Goal: Navigation & Orientation: Find specific page/section

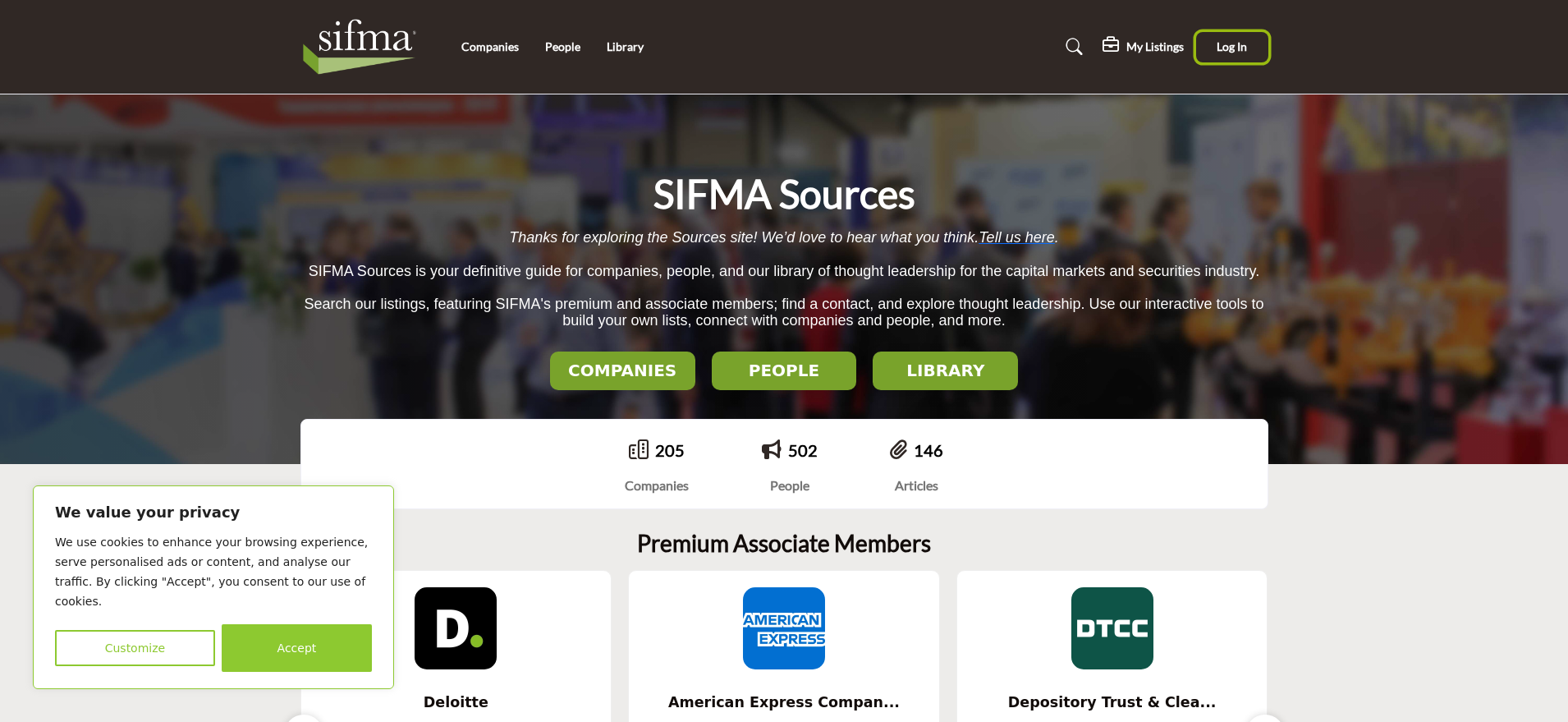
click at [1241, 48] on span "Log In" at bounding box center [1231, 46] width 30 height 14
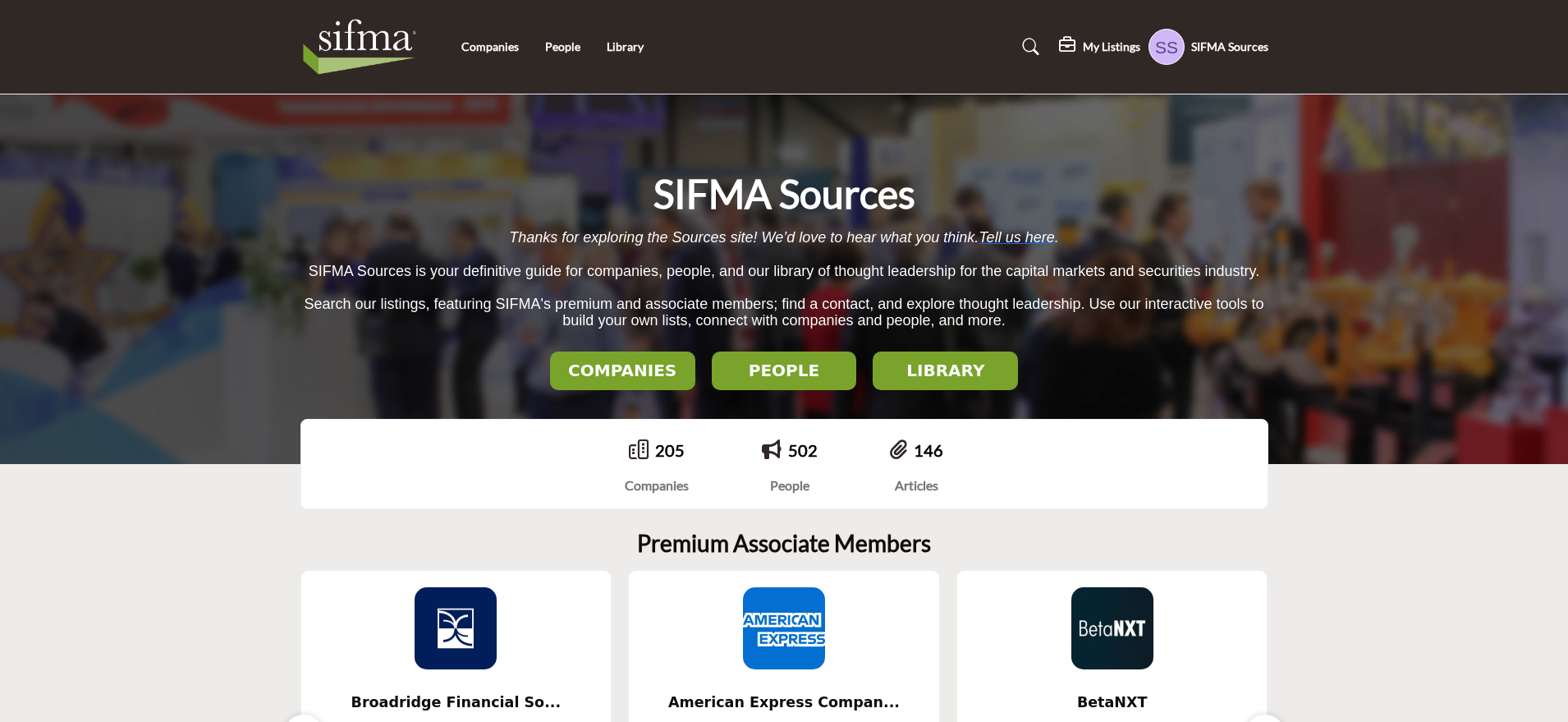
click at [411, 203] on div "SIFMA Sources Thanks for exploring the Sources site! We’d love to hear what you…" at bounding box center [784, 279] width 967 height 222
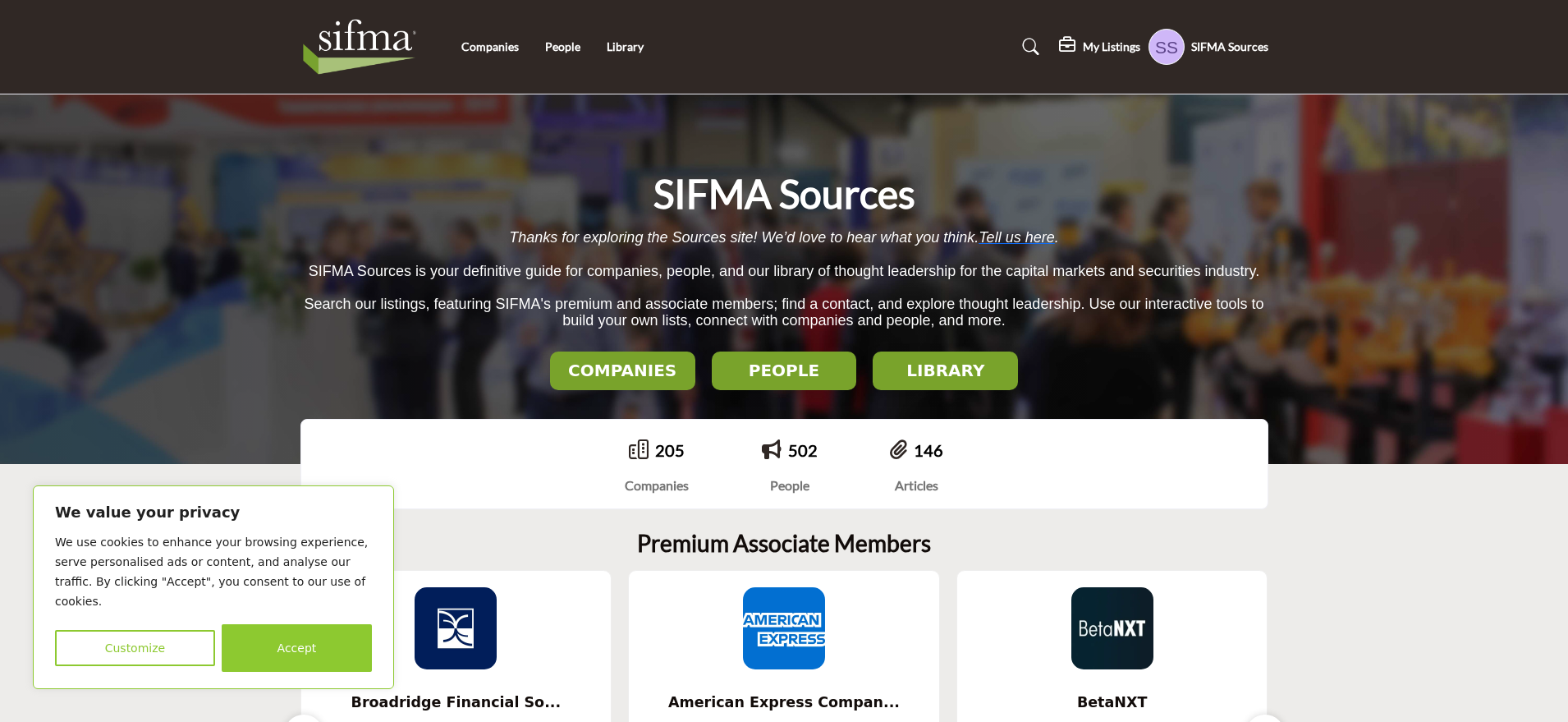
click at [276, 667] on button "Accept" at bounding box center [297, 648] width 150 height 48
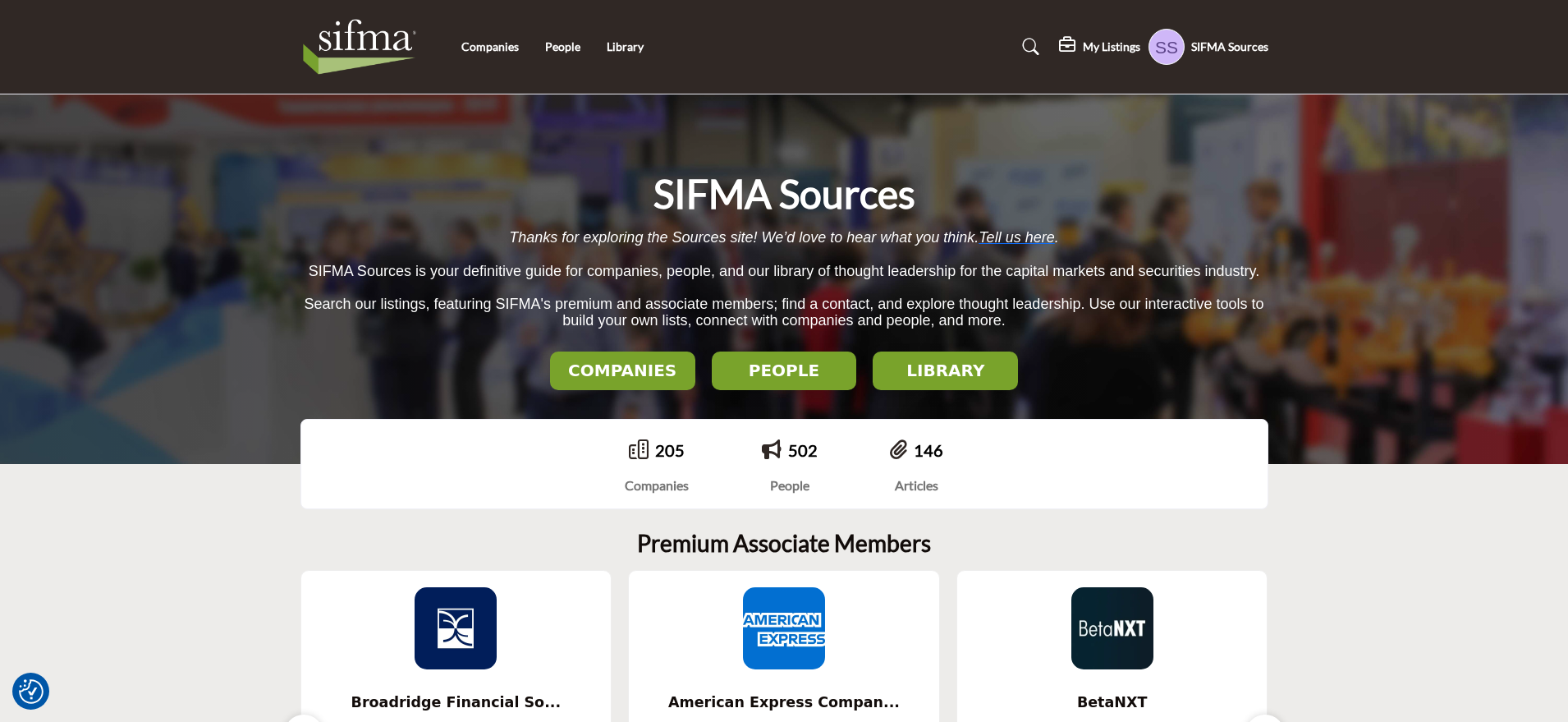
click at [1175, 44] on profile-featured-fb699d9f-9483-4eab-a5c3-4f181669e8a5 "Show hide supplier dropdown" at bounding box center [1166, 47] width 36 height 36
